Goal: Task Accomplishment & Management: Use online tool/utility

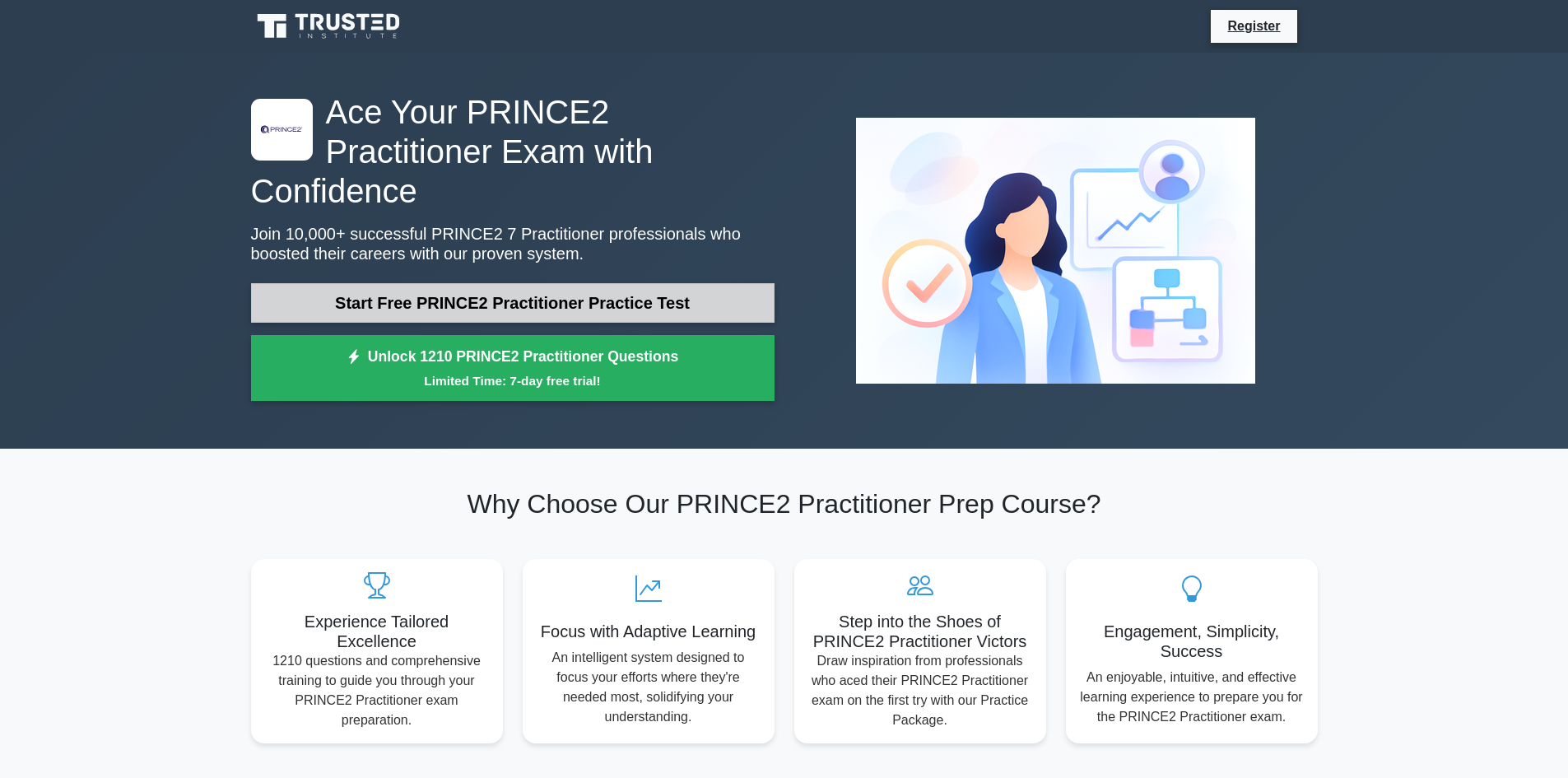
click at [646, 284] on link "Start Free PRINCE2 Practitioner Practice Test" at bounding box center [512, 303] width 524 height 40
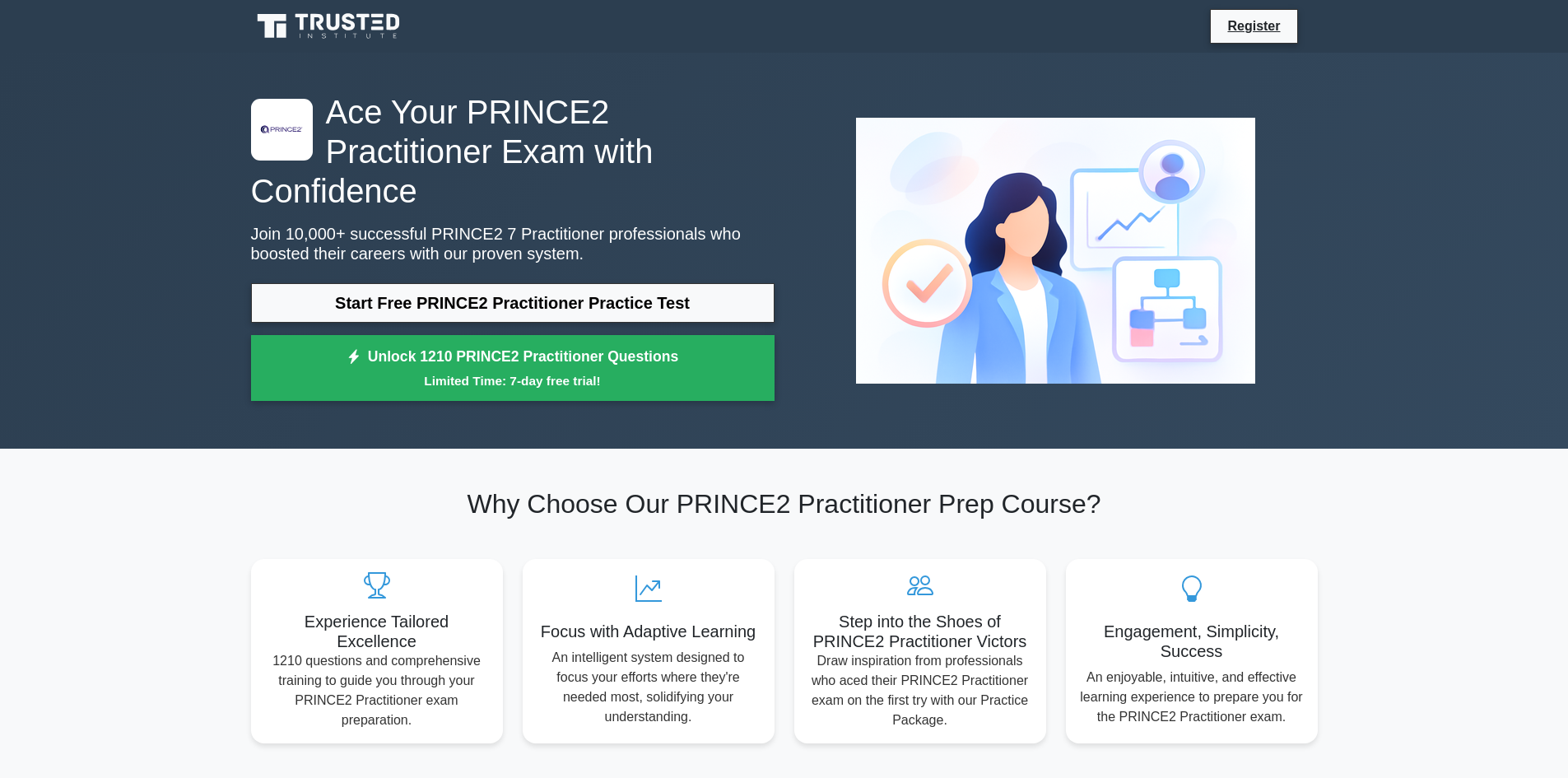
click at [345, 35] on icon at bounding box center [330, 26] width 158 height 31
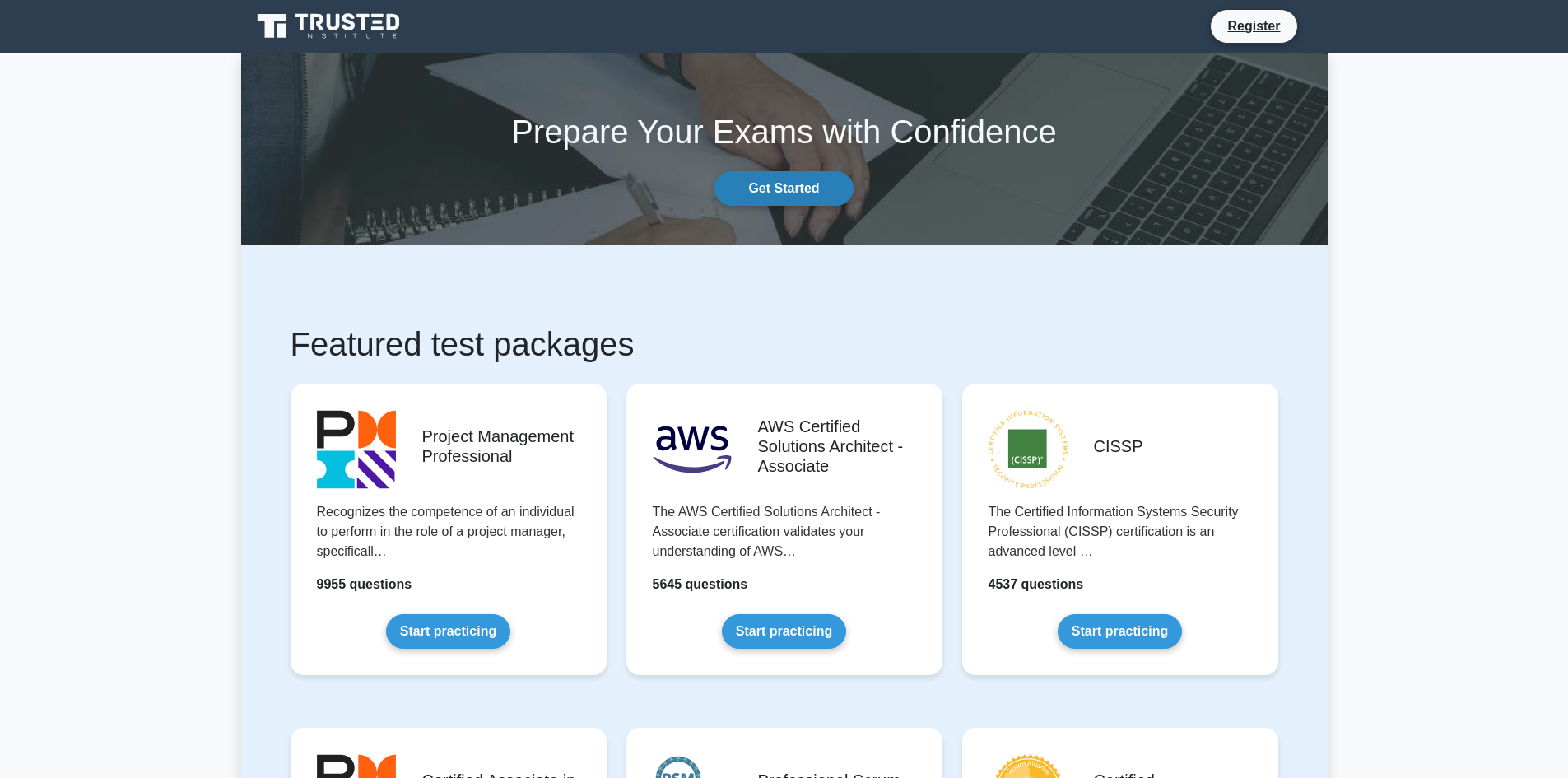
click at [756, 197] on link "Get Started" at bounding box center [784, 188] width 138 height 35
